Goal: Use online tool/utility: Utilize a website feature to perform a specific function

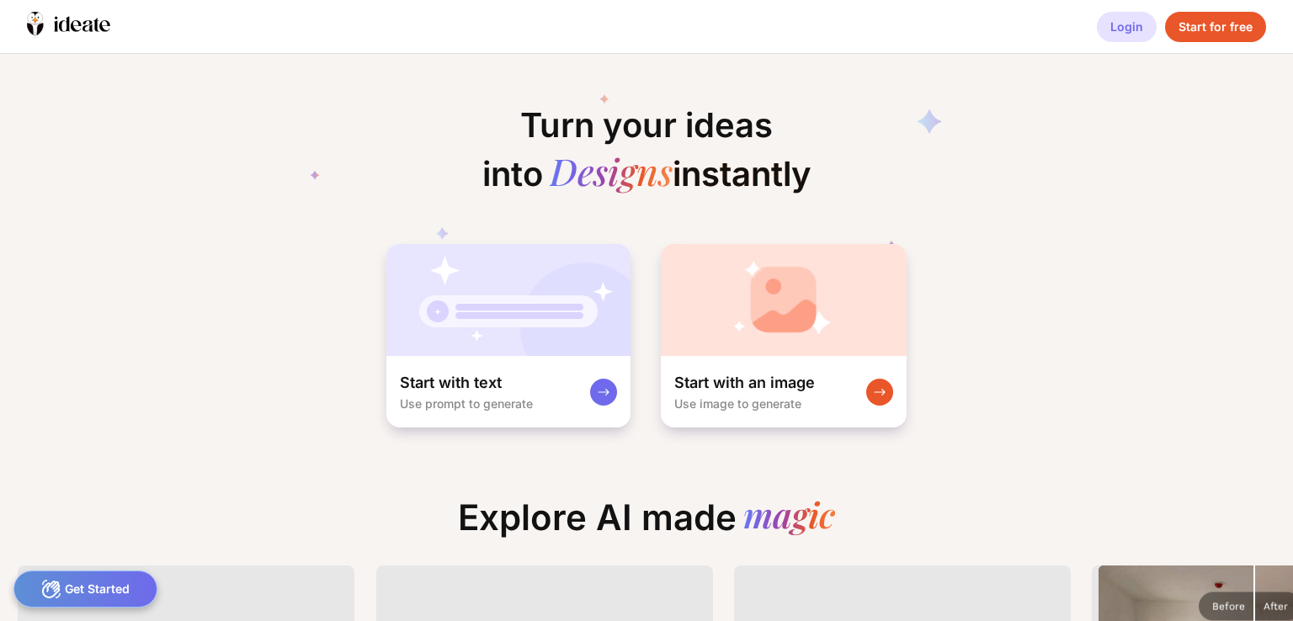
click at [1129, 36] on div "Login" at bounding box center [1127, 27] width 60 height 30
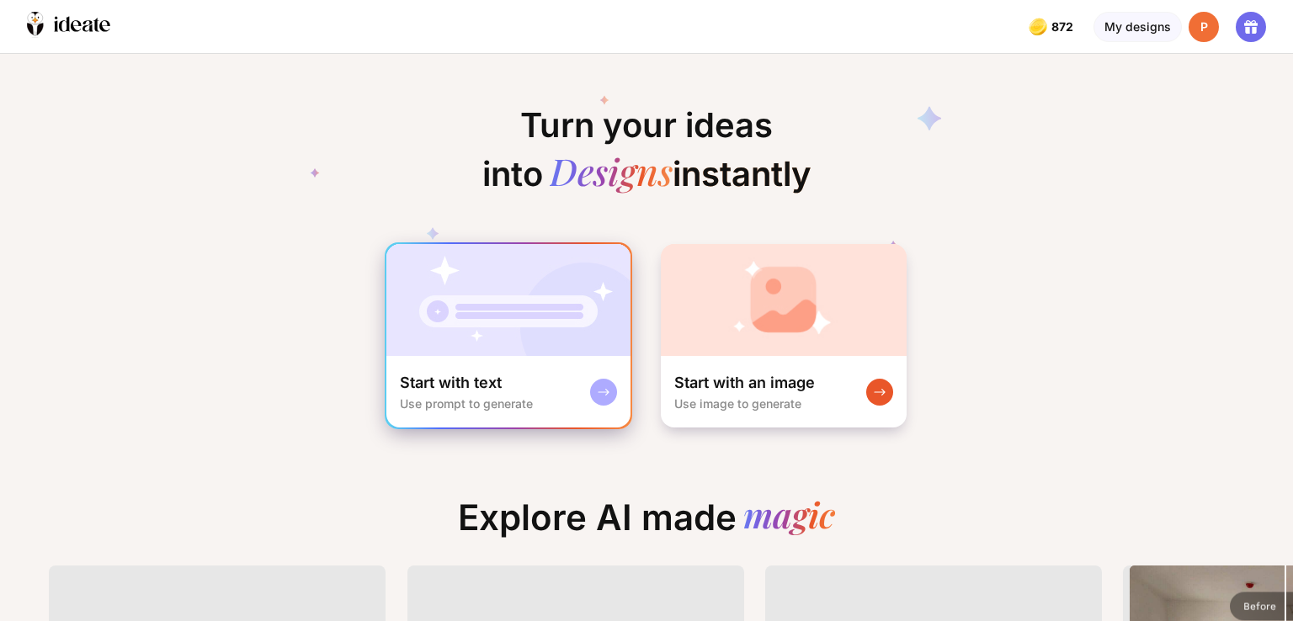
click at [533, 340] on img at bounding box center [509, 300] width 244 height 112
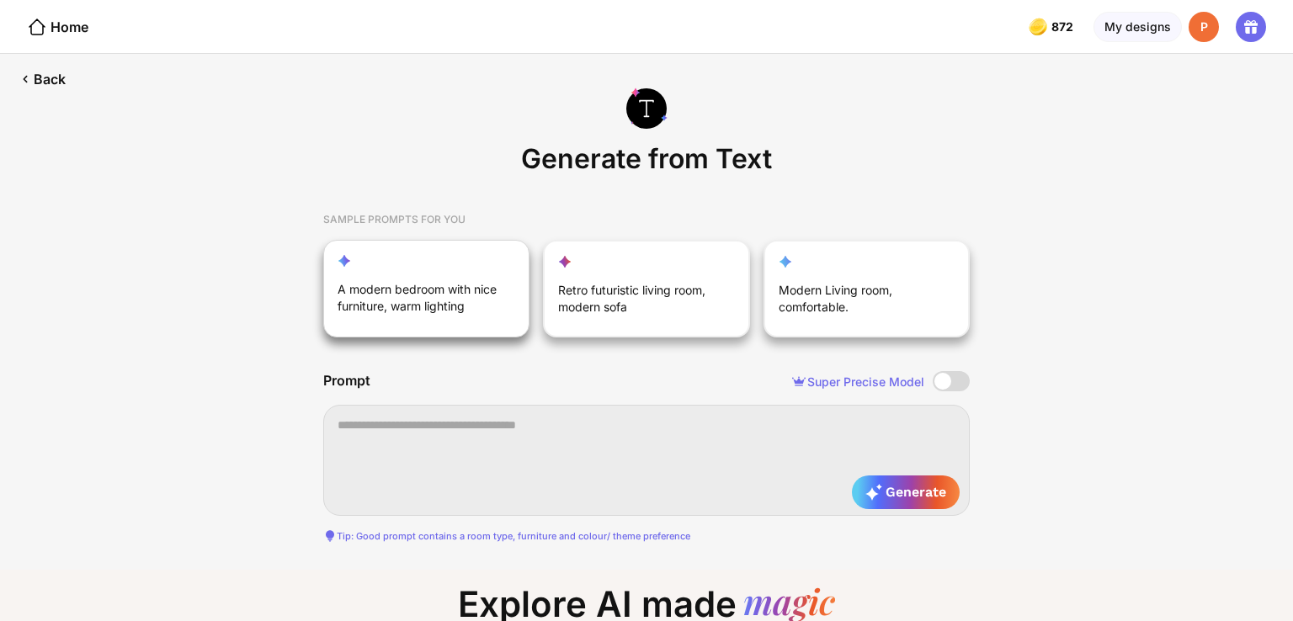
click at [424, 296] on div "A modern bedroom with nice furniture, warm lighting" at bounding box center [418, 301] width 160 height 40
type textarea "**********"
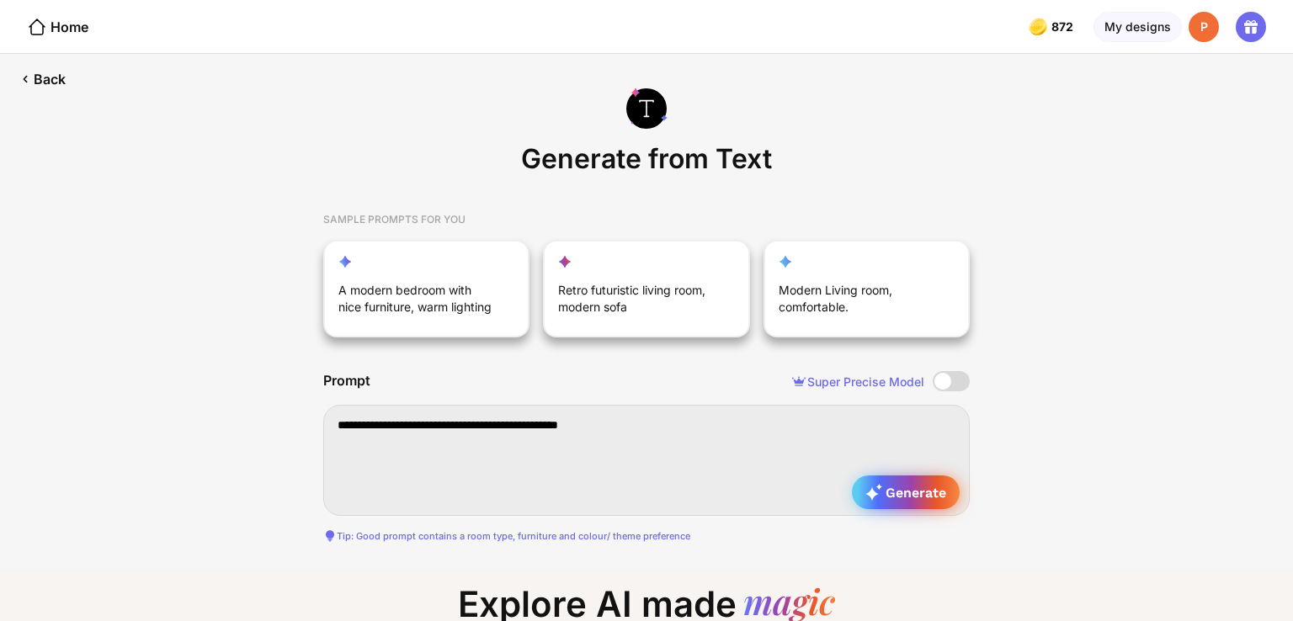
click at [880, 497] on icon at bounding box center [874, 492] width 17 height 17
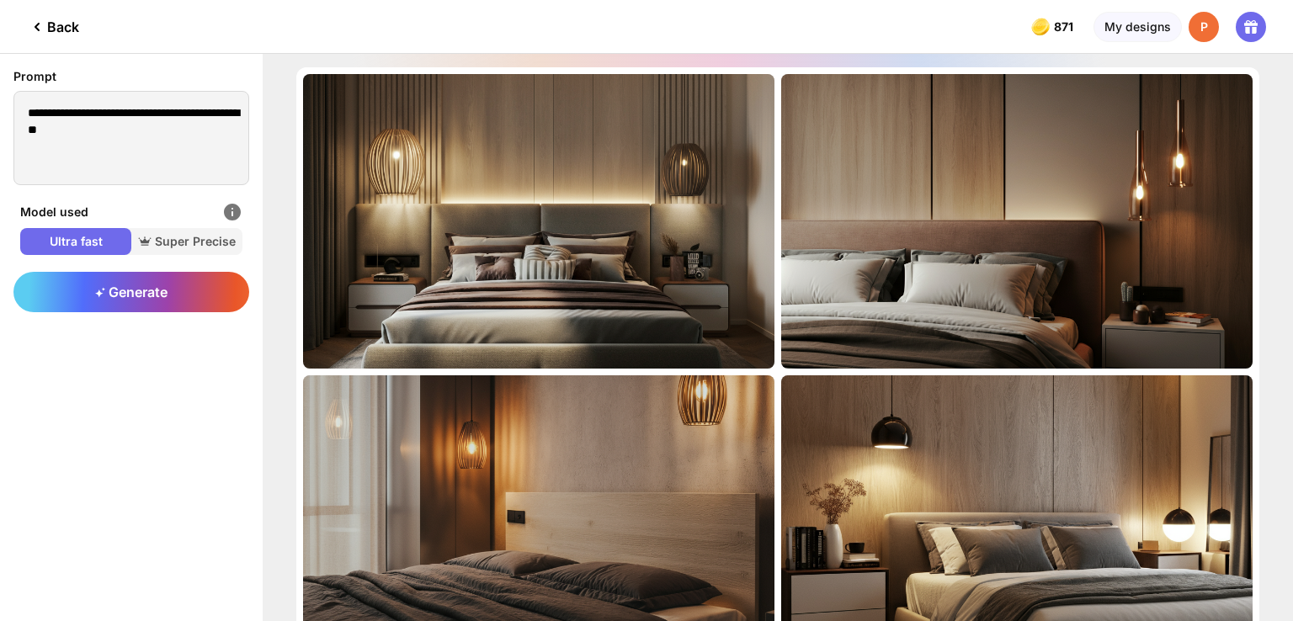
click at [35, 24] on icon at bounding box center [37, 27] width 20 height 20
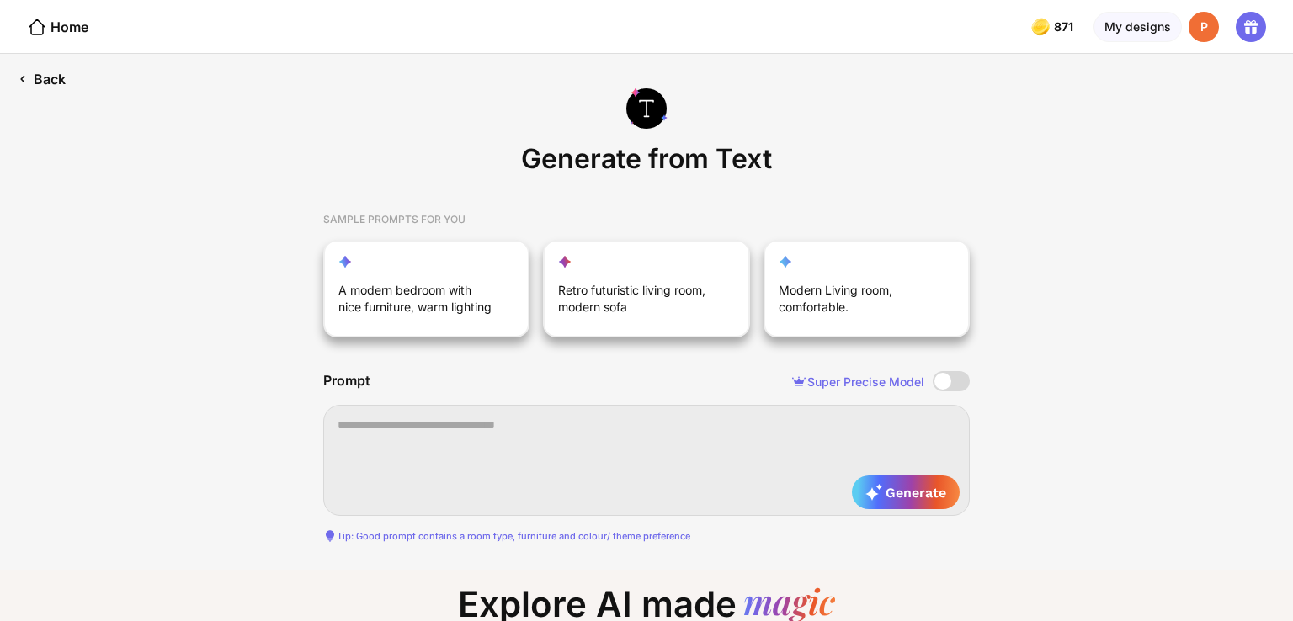
click at [54, 67] on div "Back" at bounding box center [41, 79] width 83 height 51
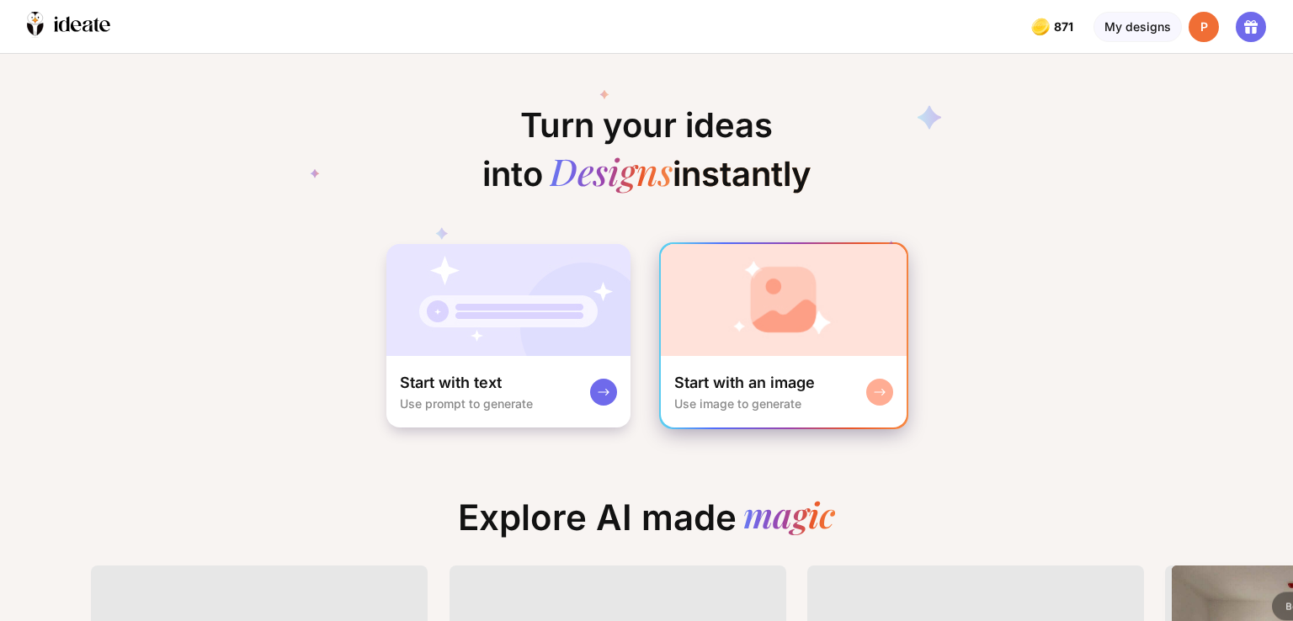
click at [761, 307] on img at bounding box center [784, 300] width 246 height 112
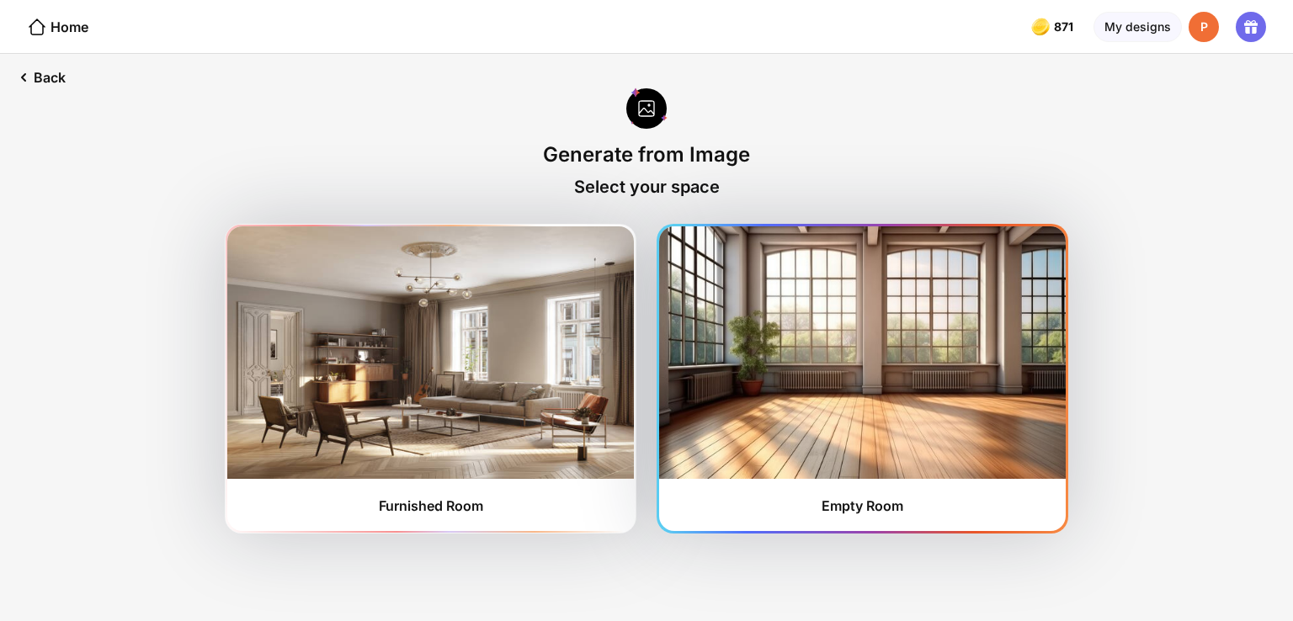
click at [776, 387] on img at bounding box center [862, 353] width 407 height 253
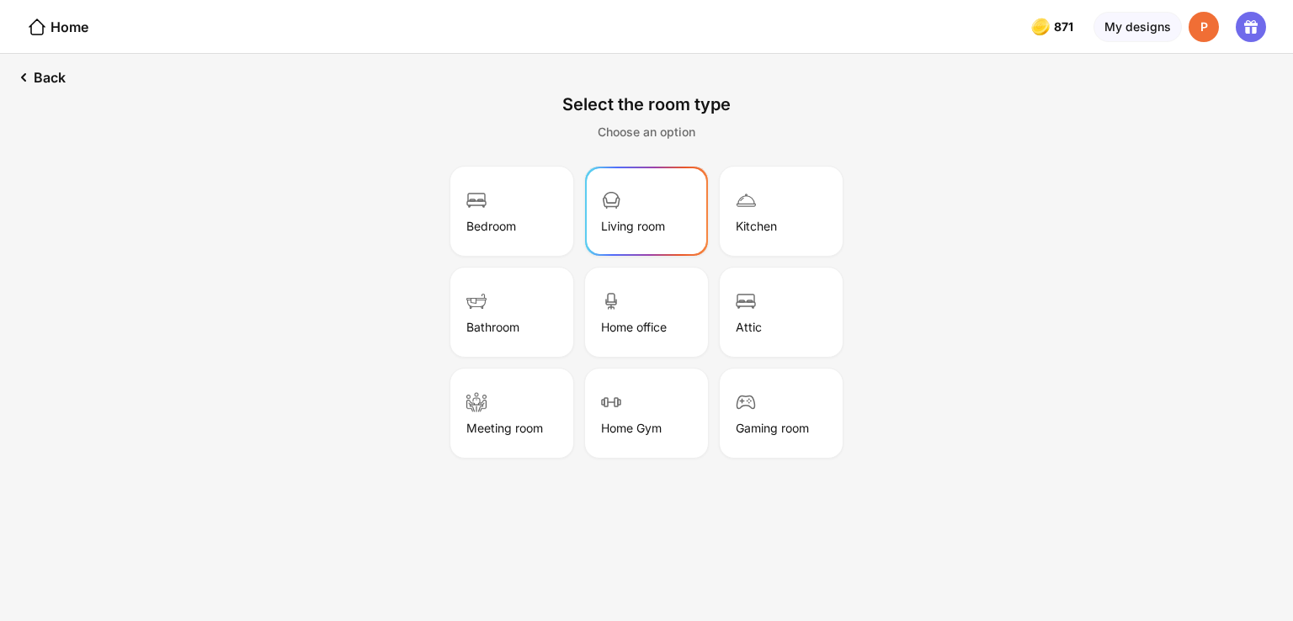
click at [664, 223] on div "Living room" at bounding box center [633, 226] width 64 height 14
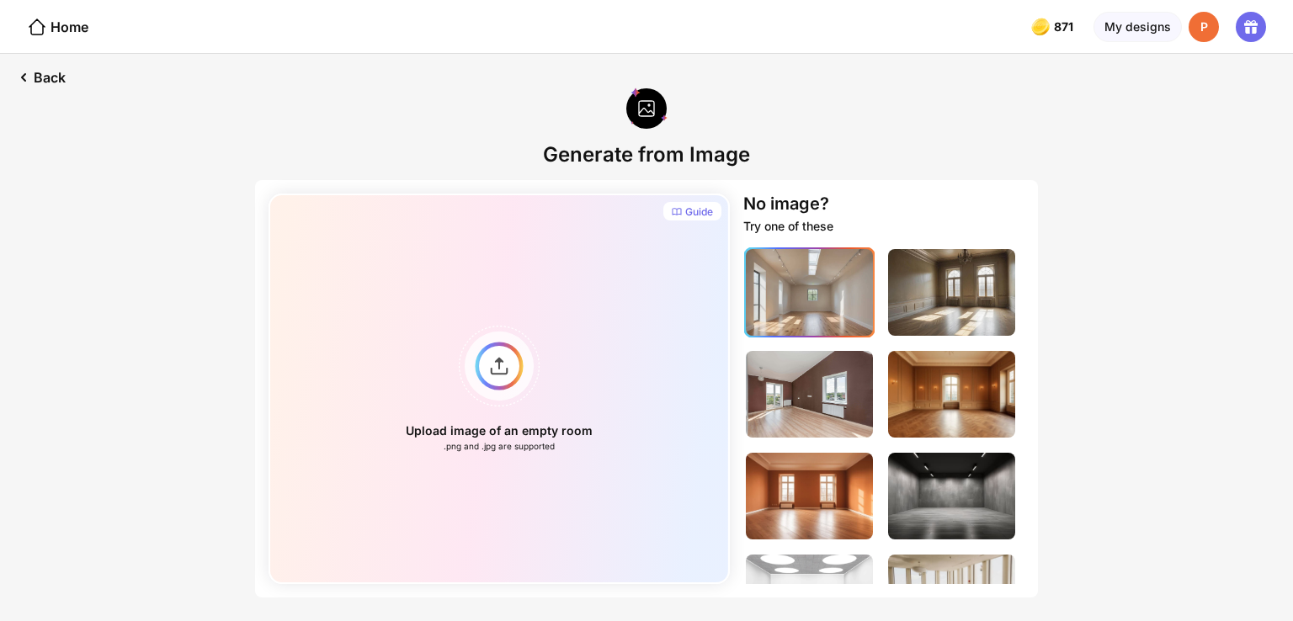
click at [851, 298] on img at bounding box center [809, 292] width 127 height 87
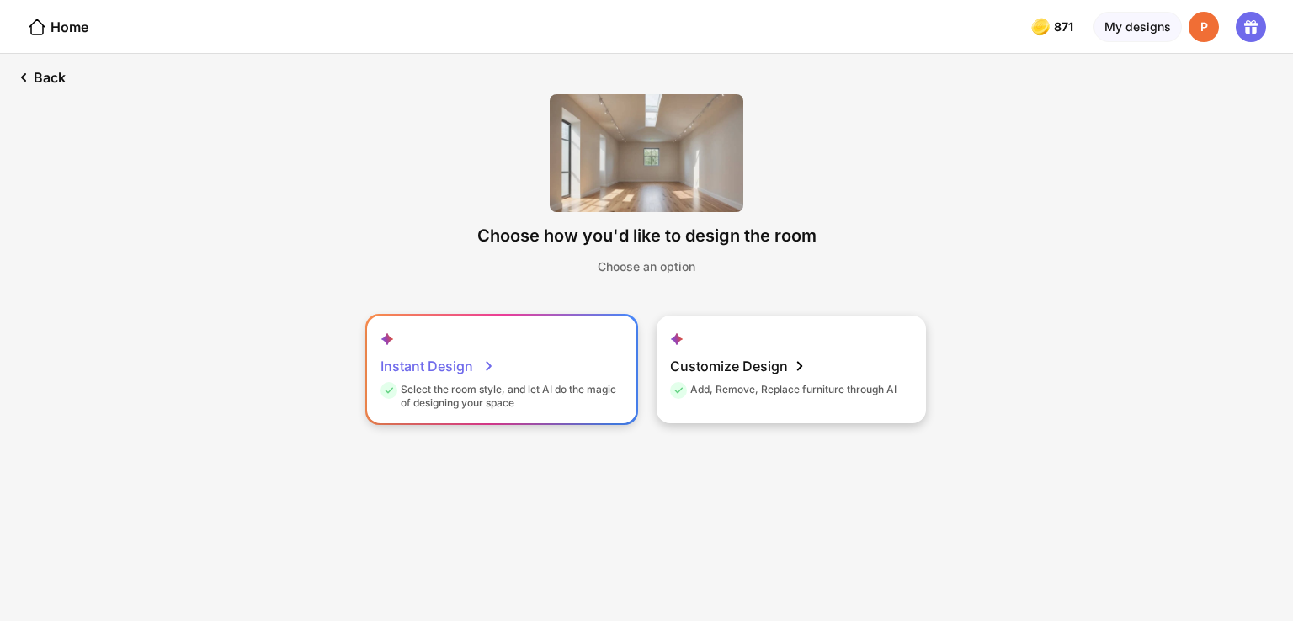
click at [455, 365] on div "Instant Design" at bounding box center [438, 366] width 115 height 34
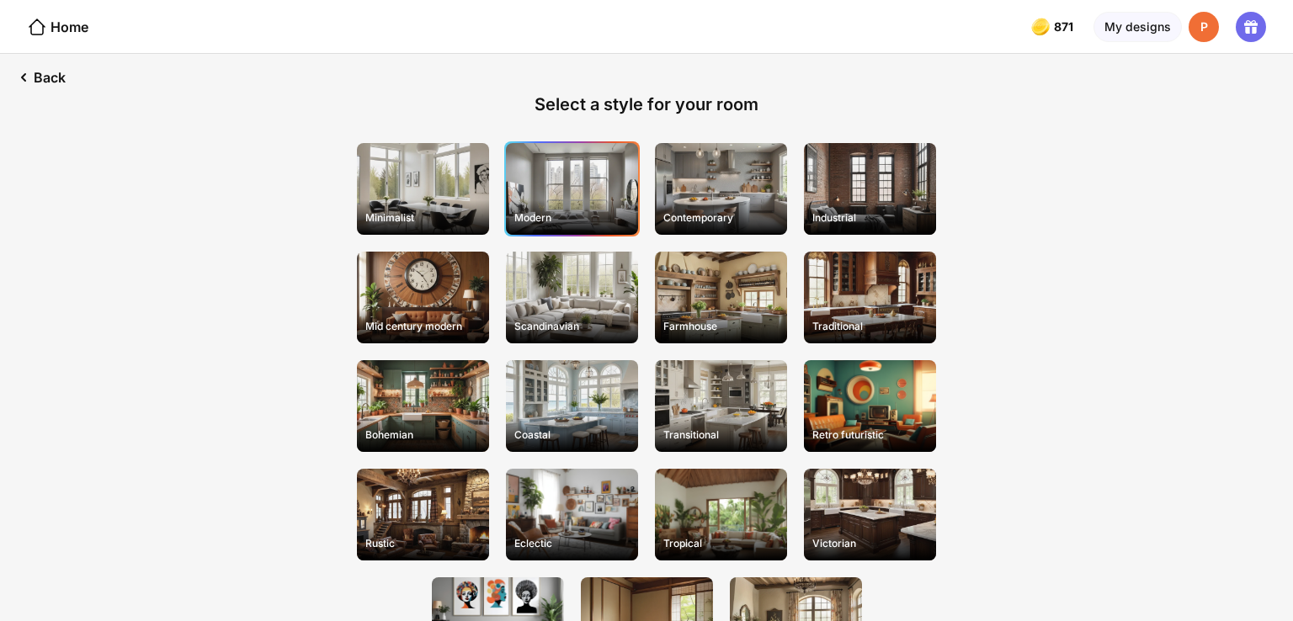
click at [529, 200] on div "Modern" at bounding box center [572, 189] width 132 height 92
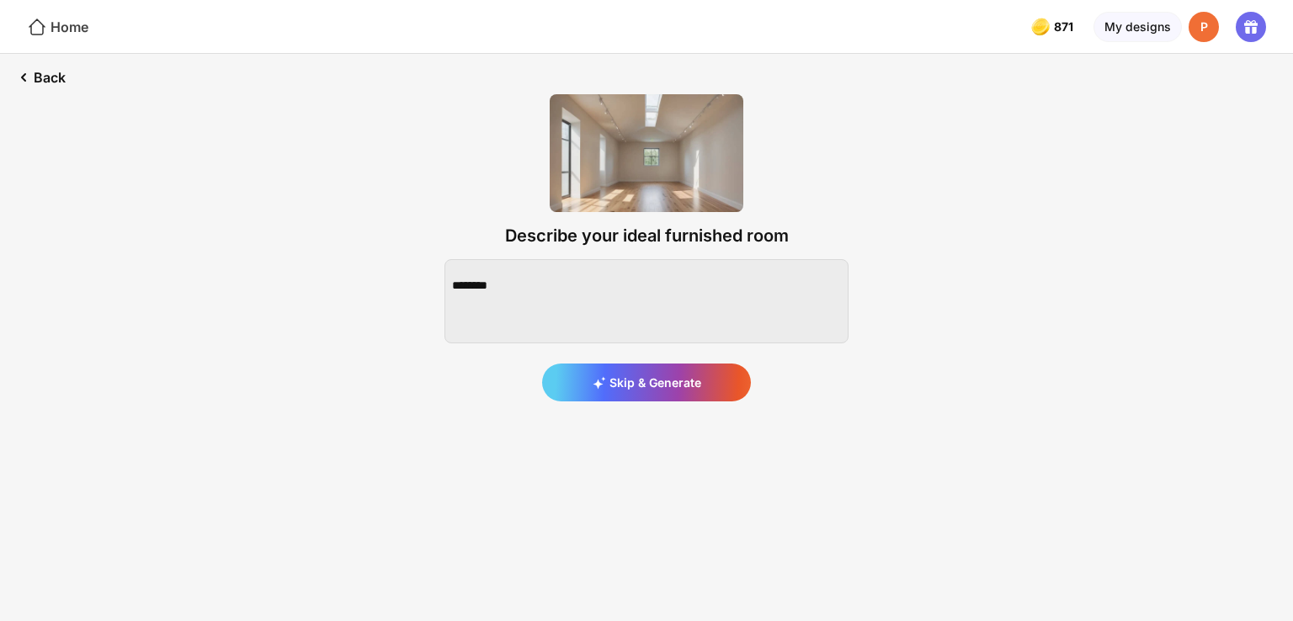
click at [57, 31] on div "Home" at bounding box center [57, 27] width 61 height 20
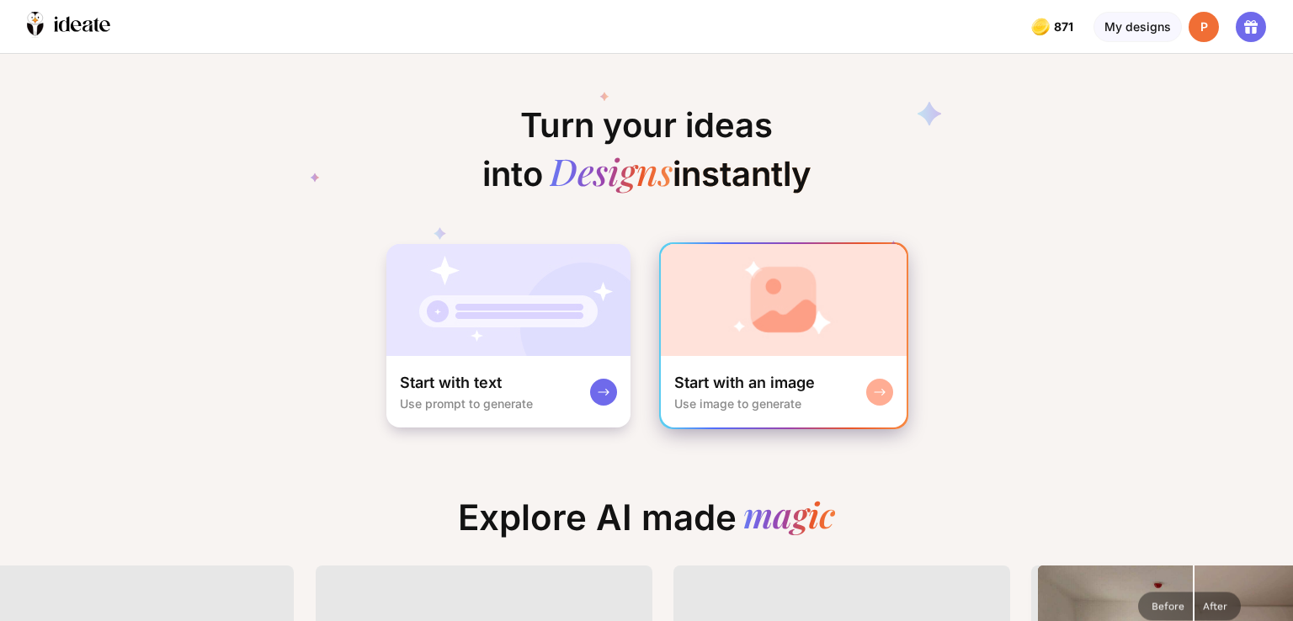
click at [781, 361] on div "Start with an image Use image to generate" at bounding box center [784, 392] width 246 height 72
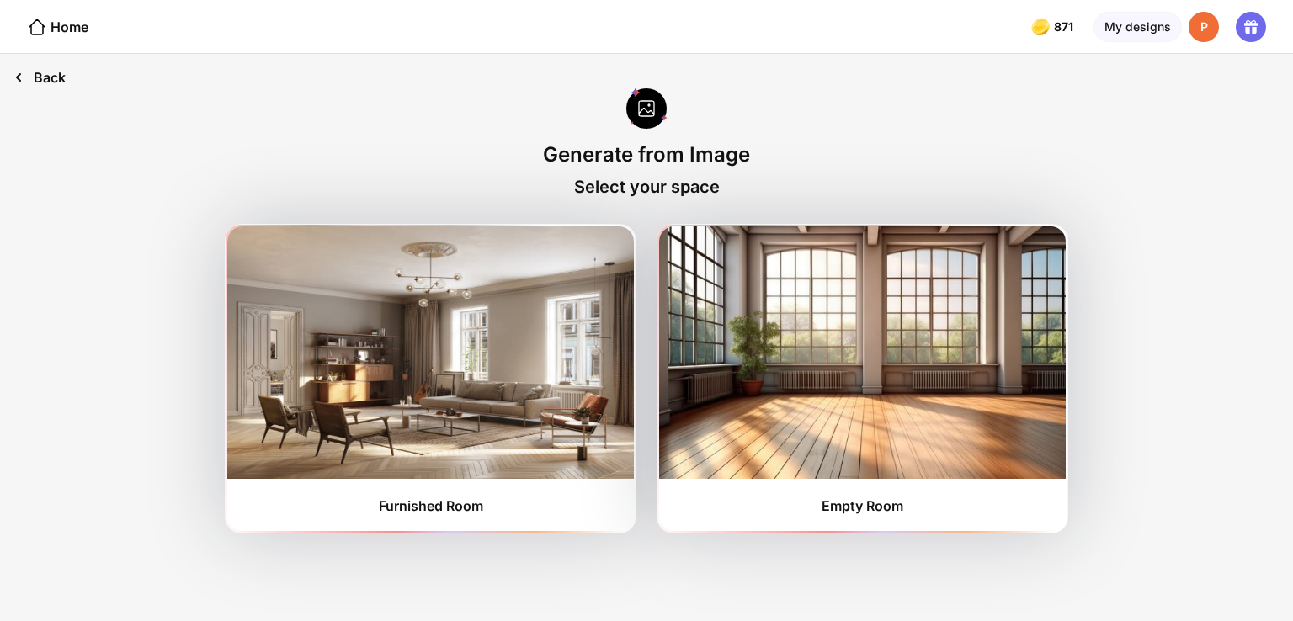
click at [44, 80] on div "Back" at bounding box center [39, 77] width 79 height 47
